Goal: Information Seeking & Learning: Learn about a topic

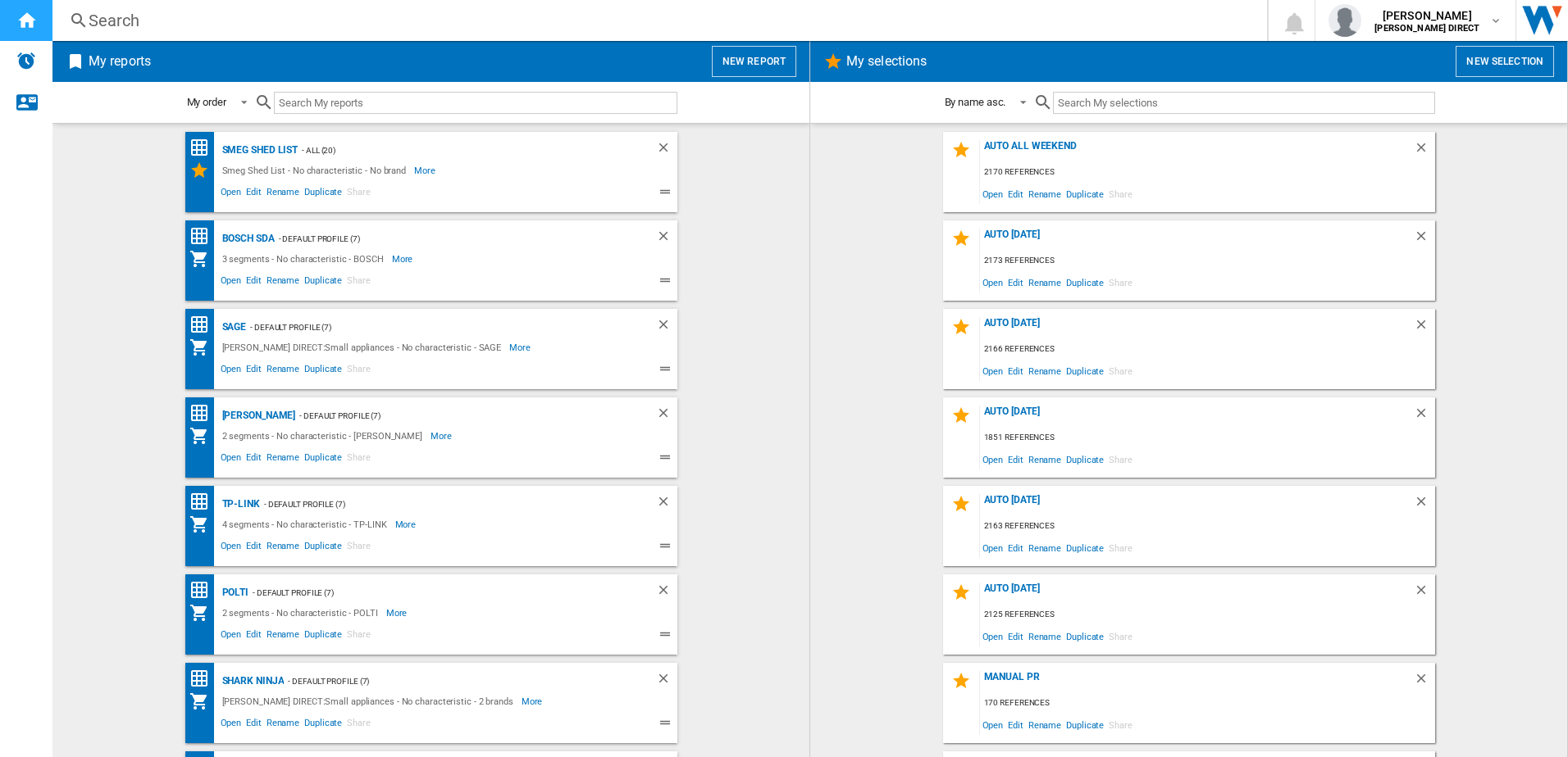
click at [27, 35] on div "Home" at bounding box center [26, 20] width 52 height 41
click at [264, 423] on div "[PERSON_NAME]" at bounding box center [257, 416] width 78 height 21
click at [247, 409] on div "[PERSON_NAME]" at bounding box center [257, 416] width 78 height 21
click at [249, 411] on div "[PERSON_NAME]" at bounding box center [257, 416] width 78 height 21
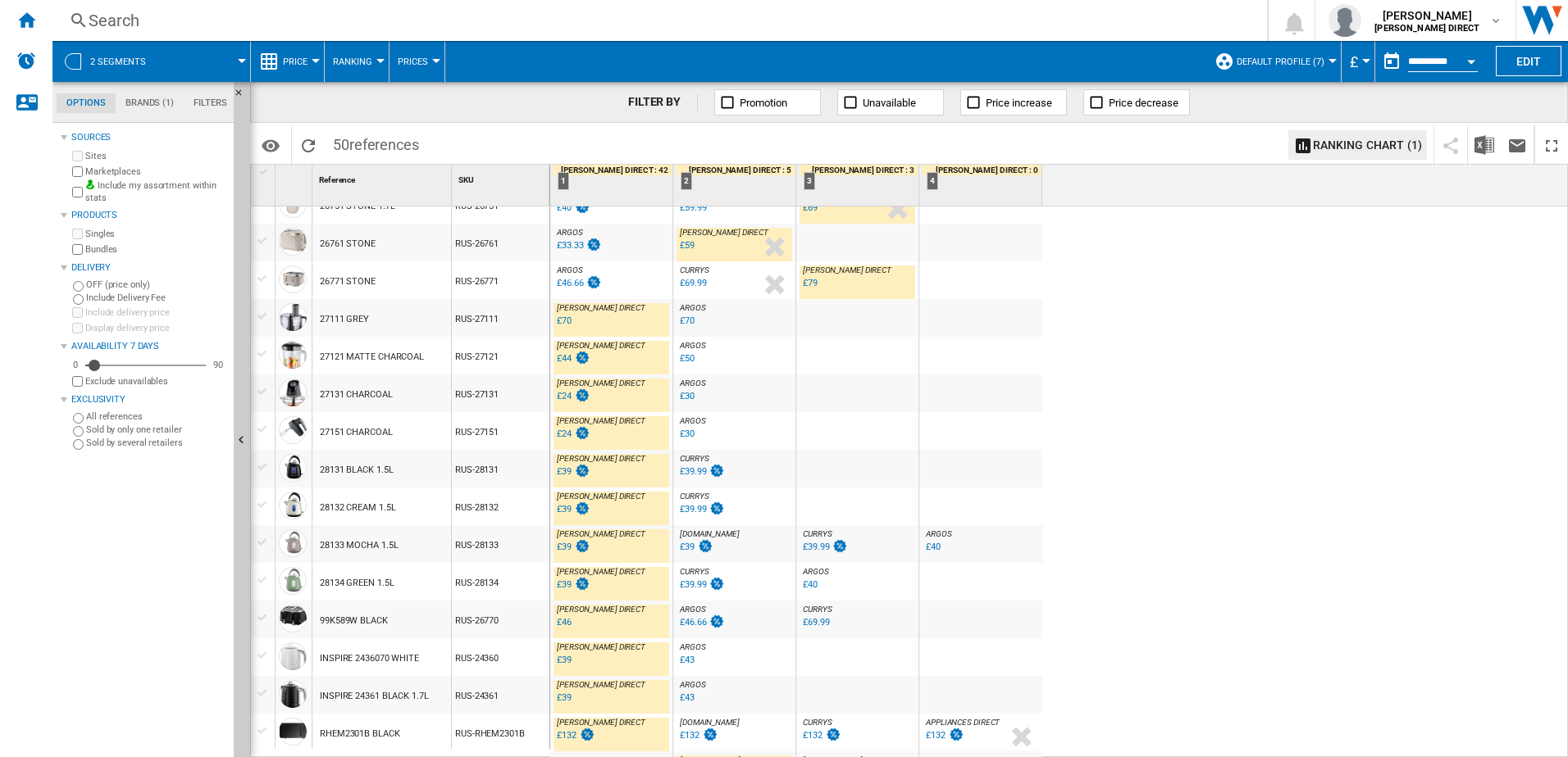
scroll to position [1353, 0]
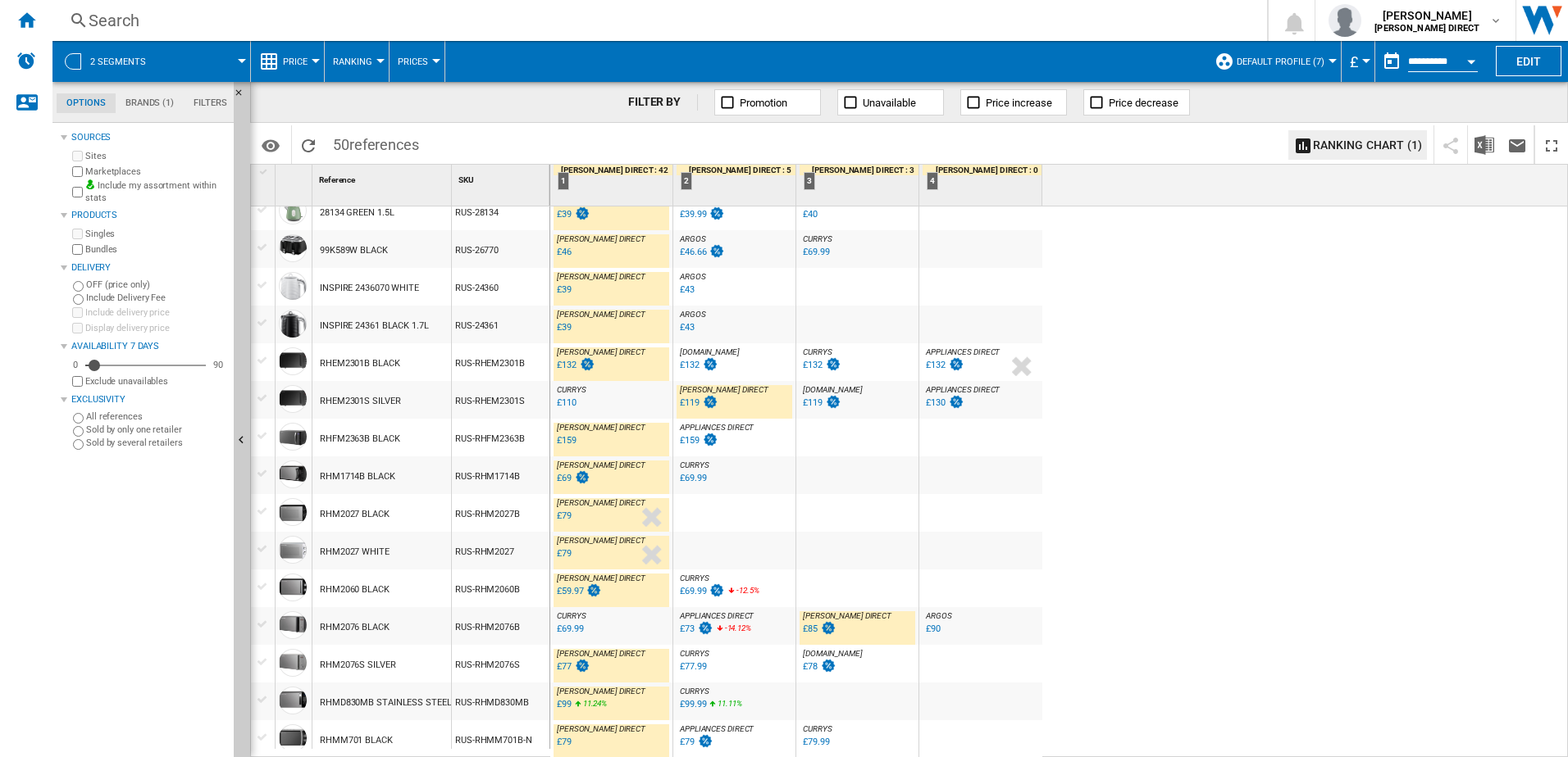
click at [574, 634] on div "£69.99" at bounding box center [570, 629] width 27 height 11
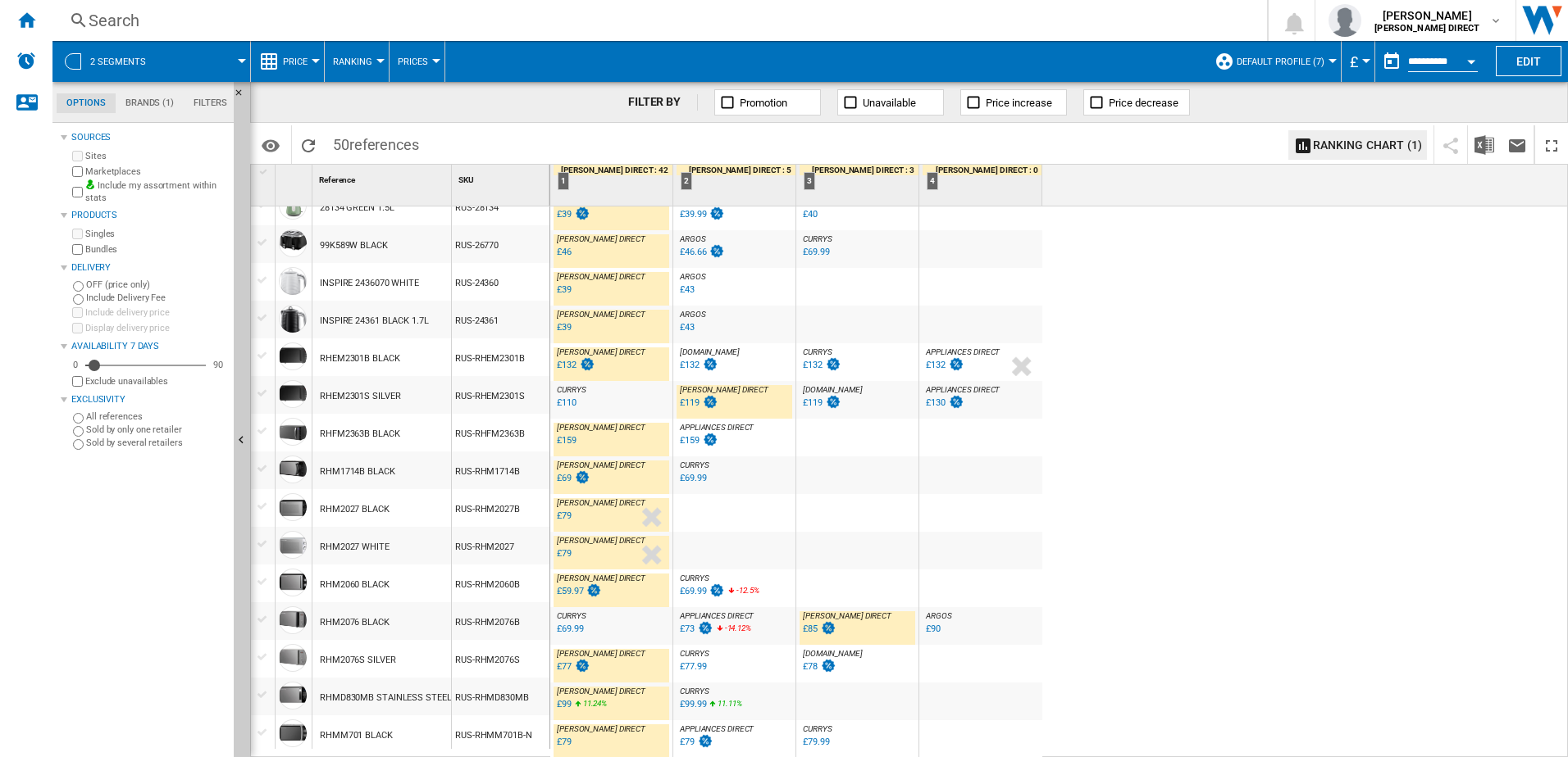
click at [686, 630] on div "£73" at bounding box center [687, 629] width 15 height 11
